Goal: Find contact information: Find contact information

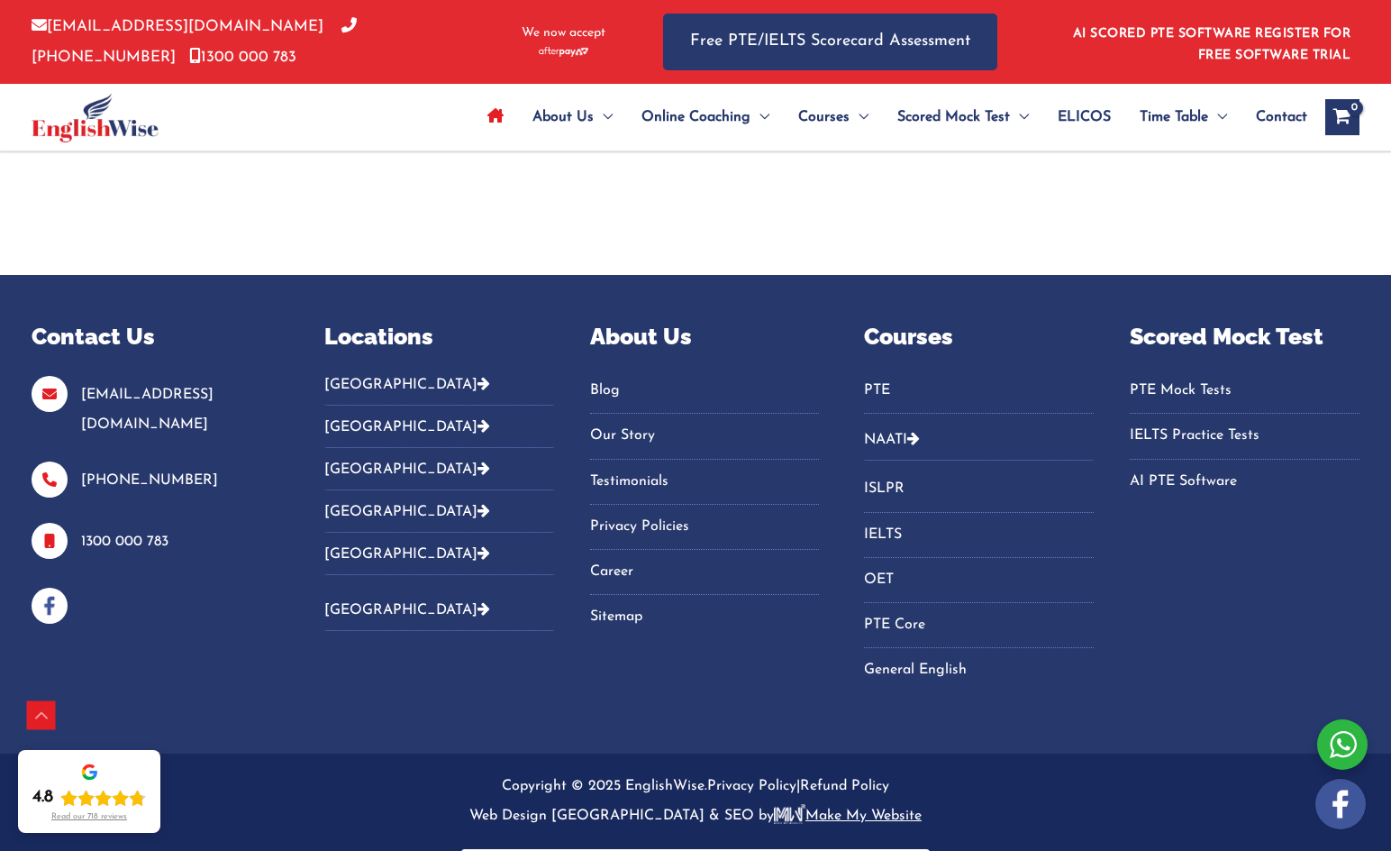
scroll to position [6287, 0]
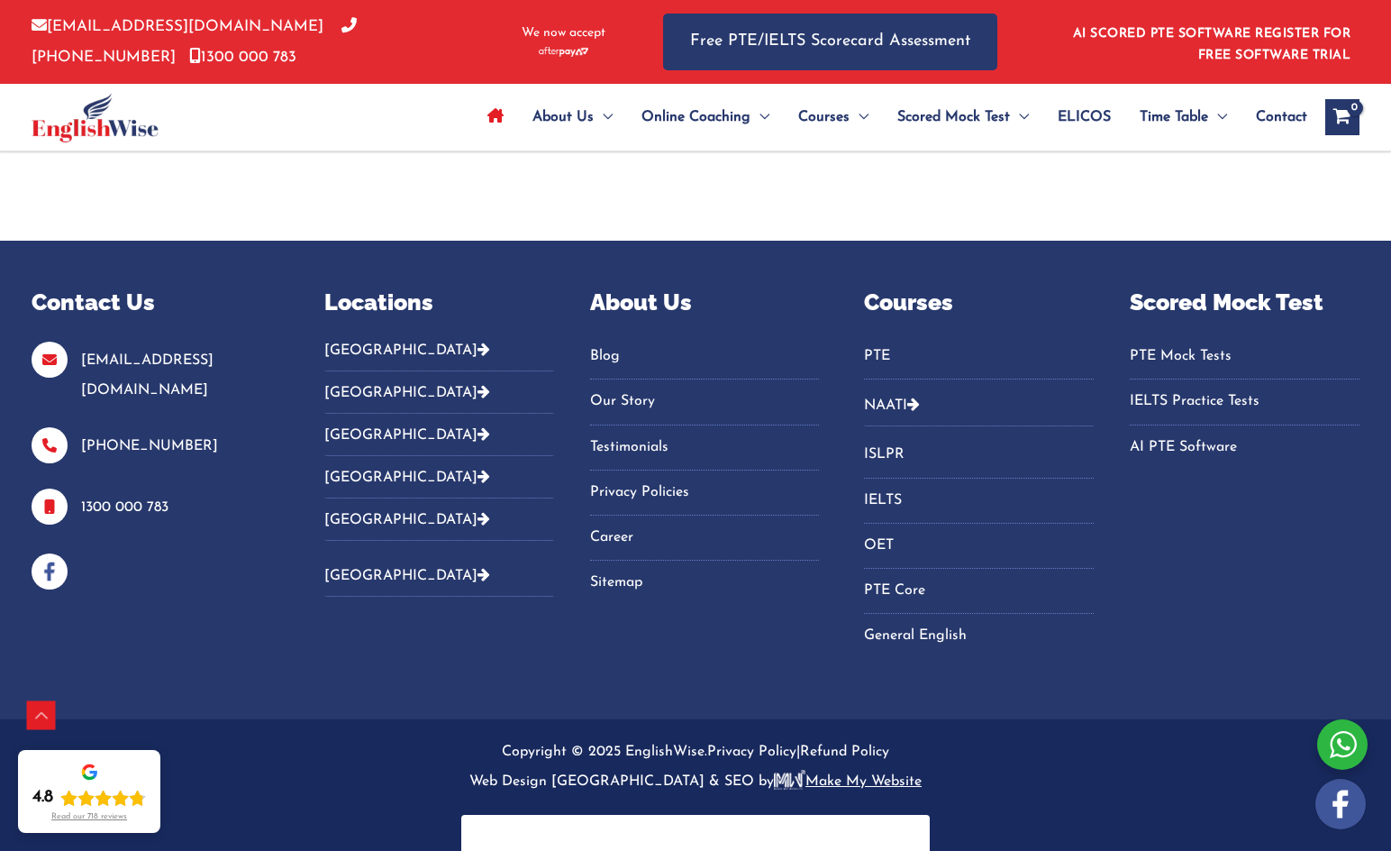
click at [346, 342] on button "[GEOGRAPHIC_DATA]" at bounding box center [439, 357] width 230 height 30
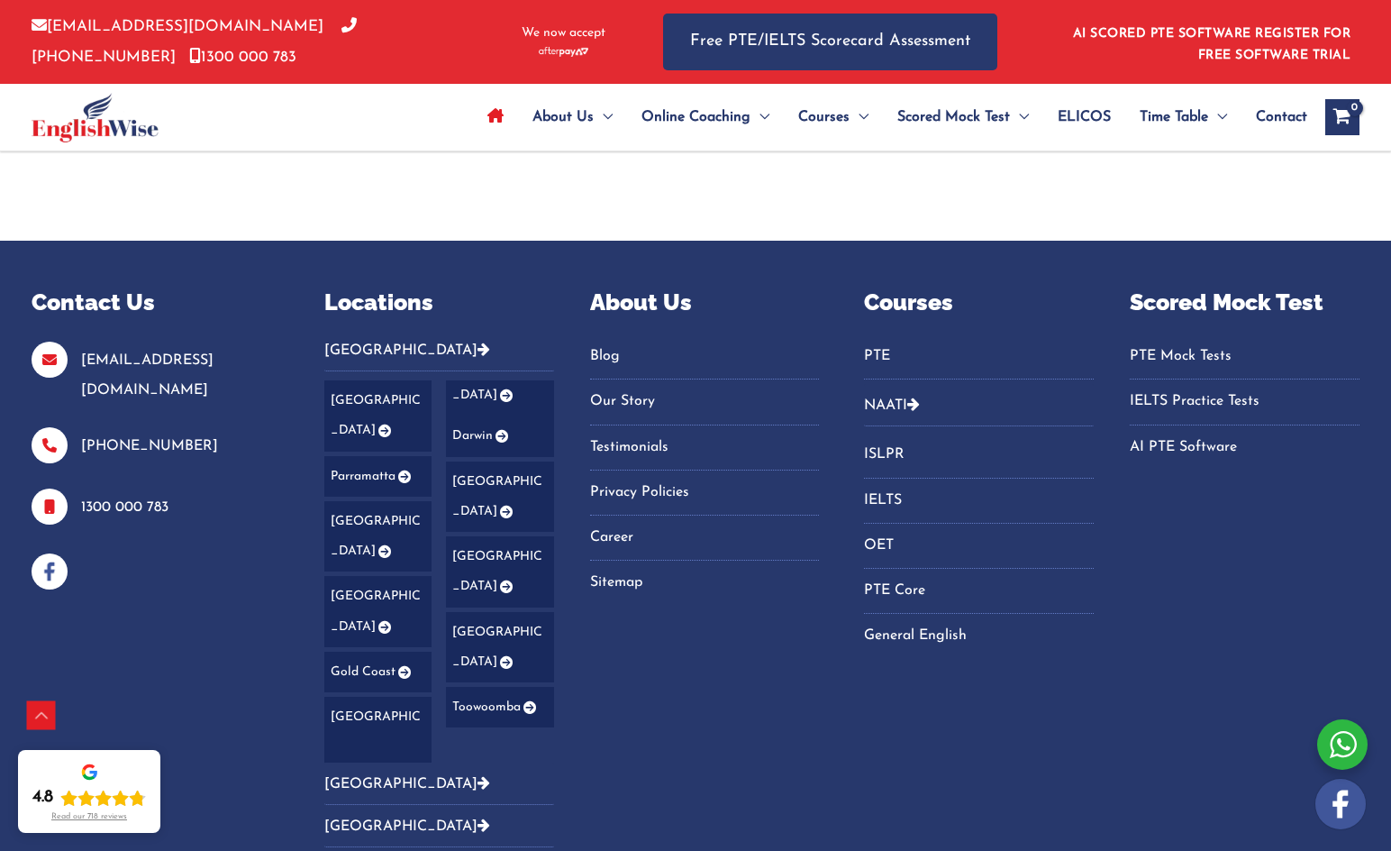
click at [346, 342] on button "[GEOGRAPHIC_DATA]" at bounding box center [439, 357] width 230 height 30
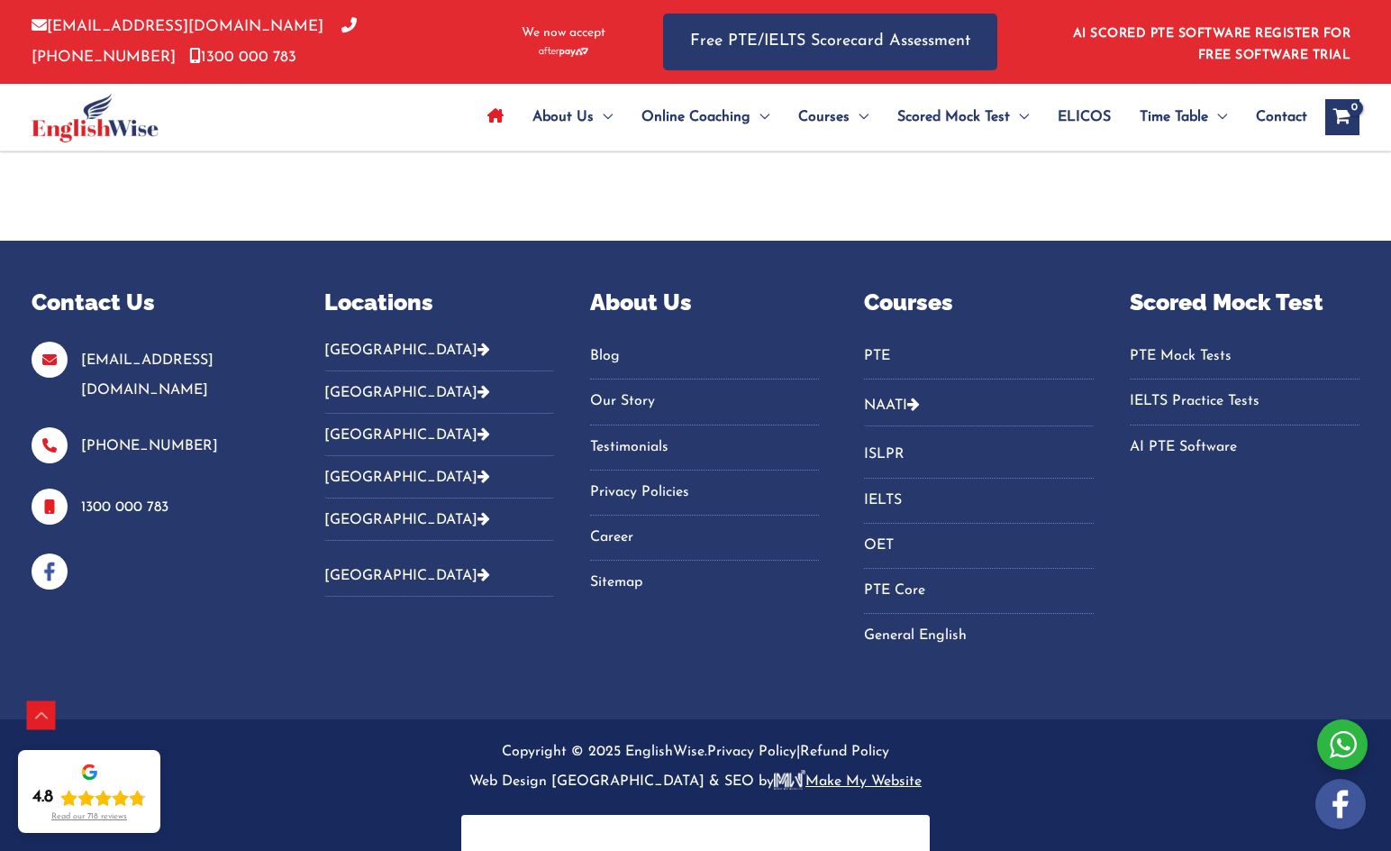
click at [347, 342] on button "[GEOGRAPHIC_DATA]" at bounding box center [439, 357] width 230 height 30
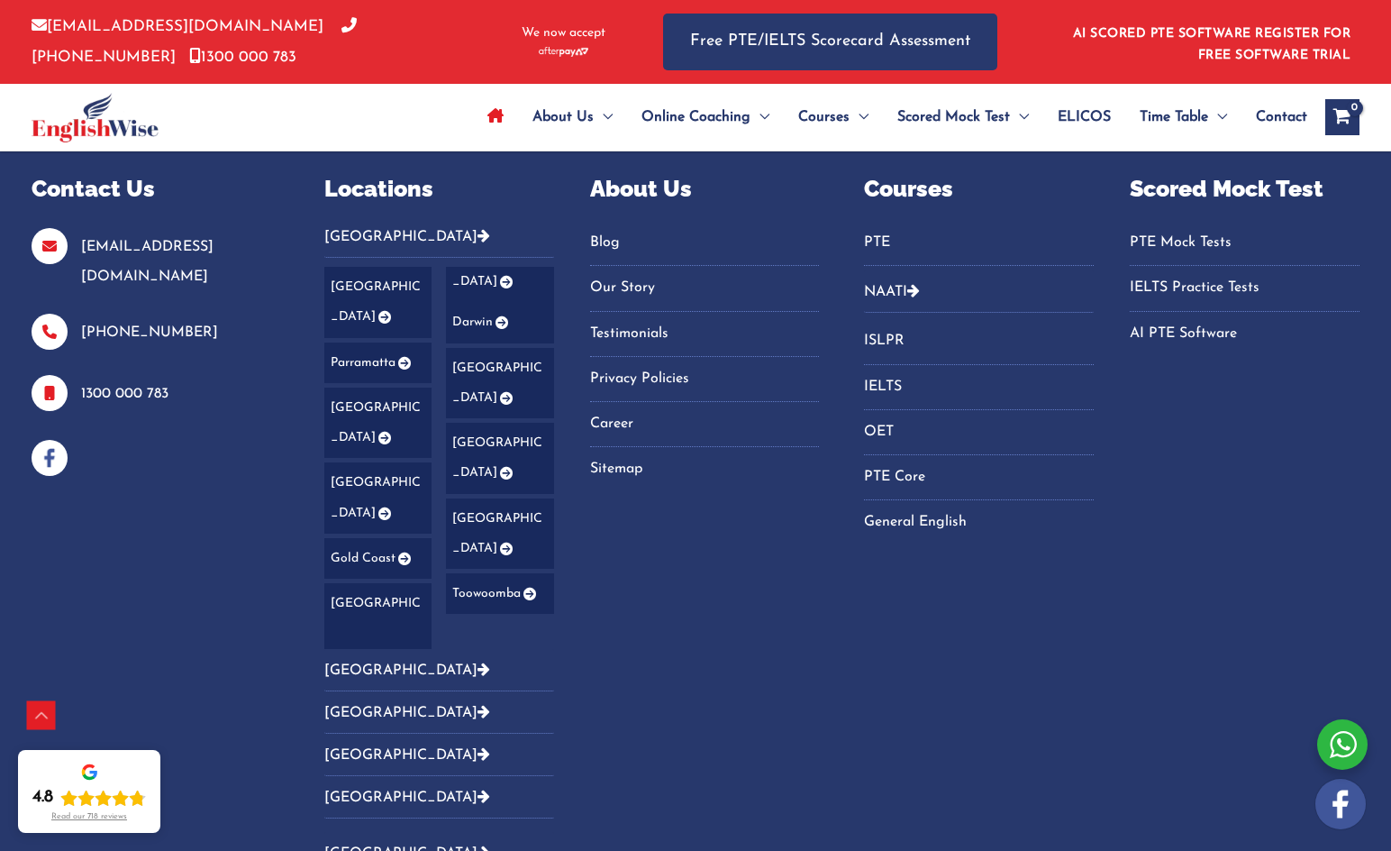
scroll to position [6499, 0]
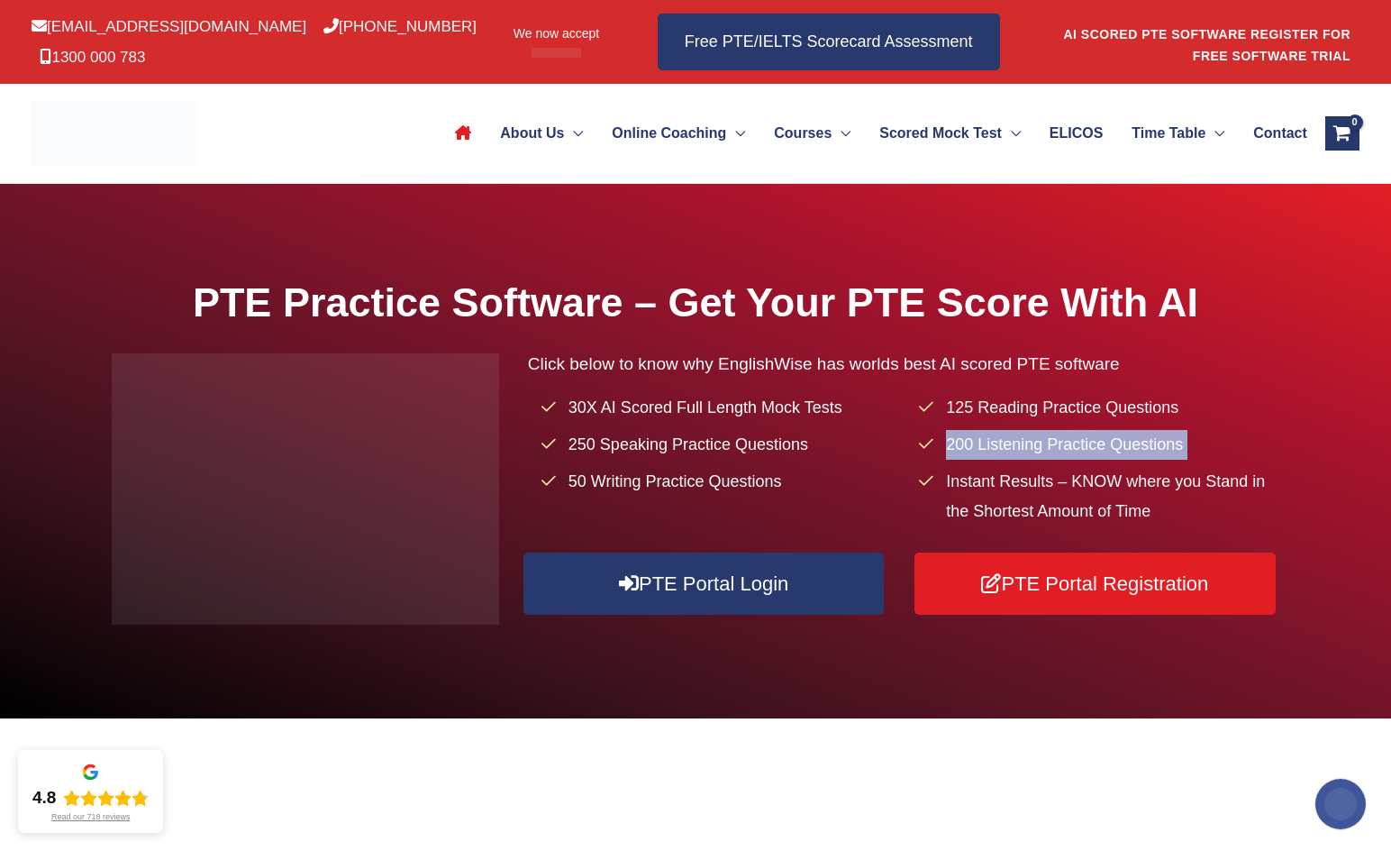
click at [1245, 263] on div "PTE Practice Software – Get Your PTE Score With AI Click below to know why Engl…" at bounding box center [695, 451] width 1391 height 534
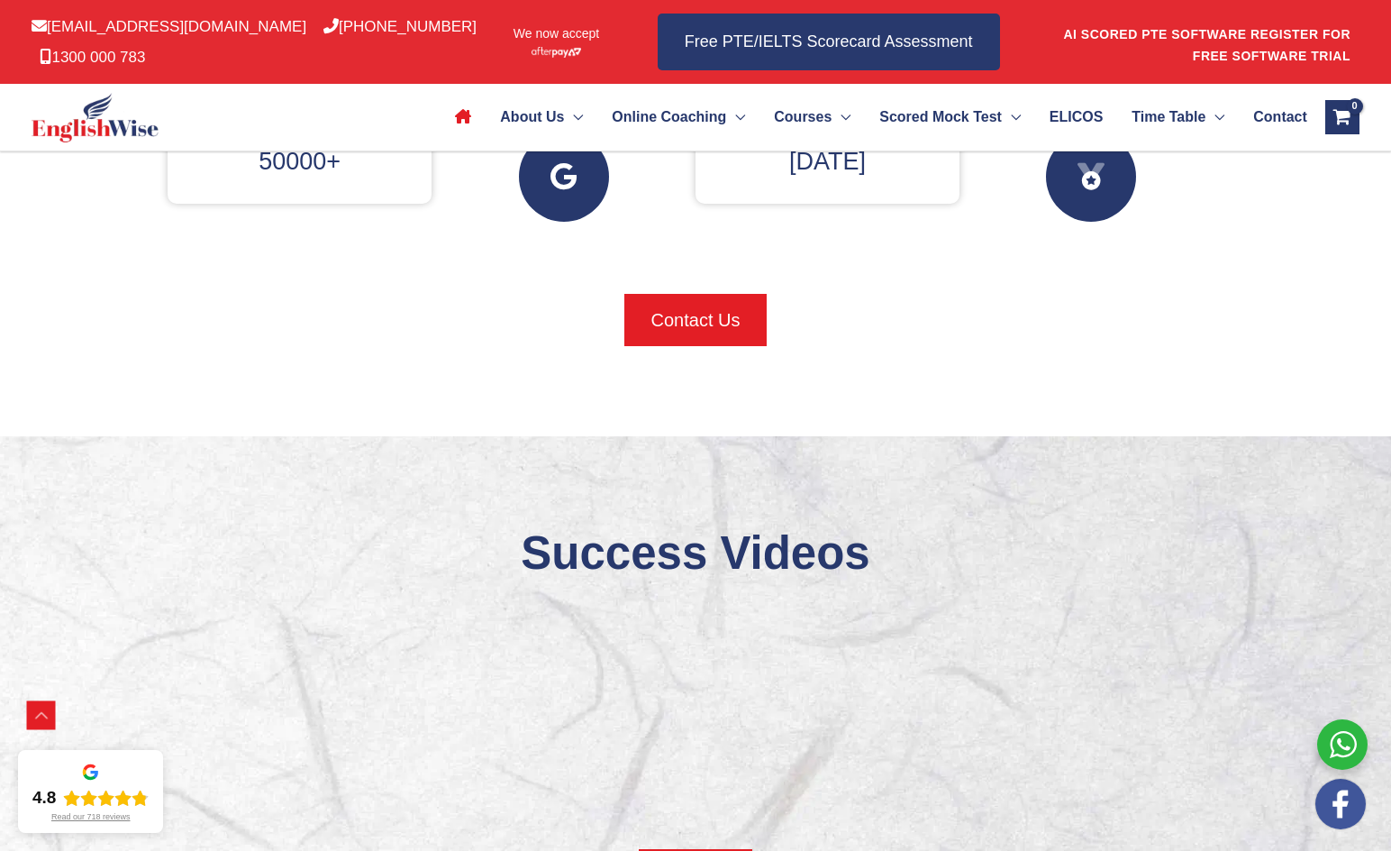
scroll to position [991, 0]
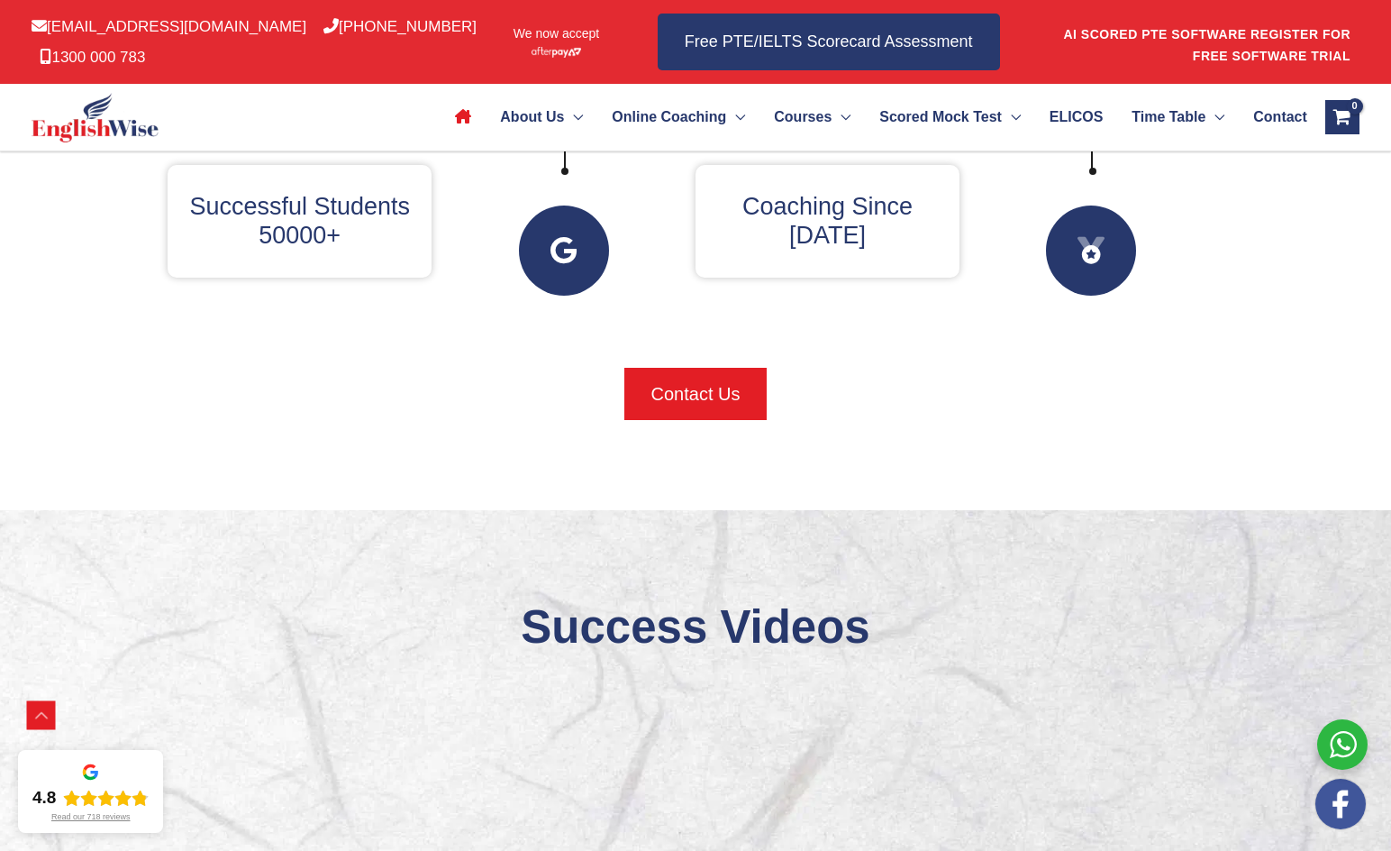
click at [1279, 111] on span "Contact" at bounding box center [1281, 117] width 54 height 63
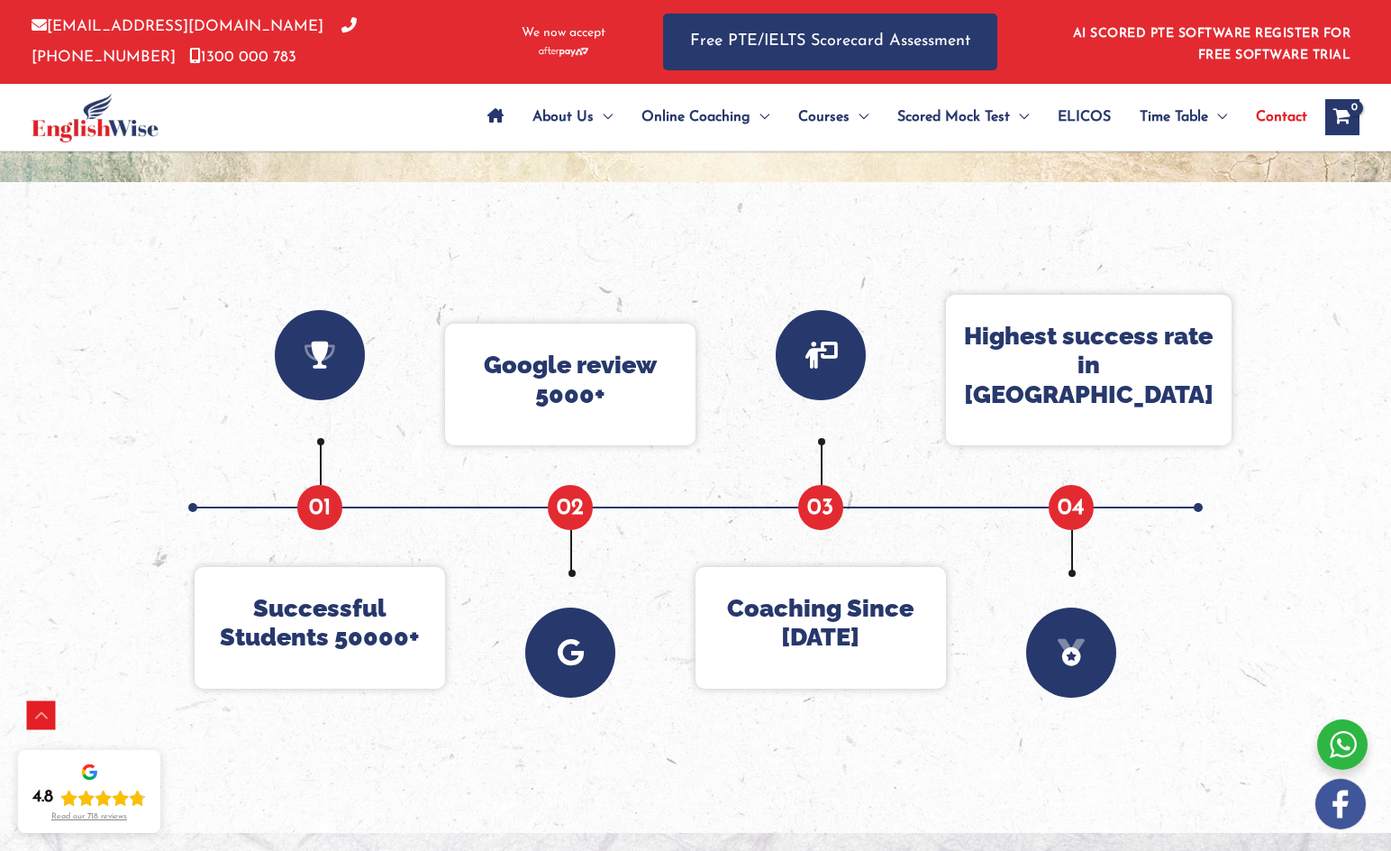
click at [1209, 251] on div at bounding box center [695, 507] width 1391 height 651
